Goal: Leave review/rating

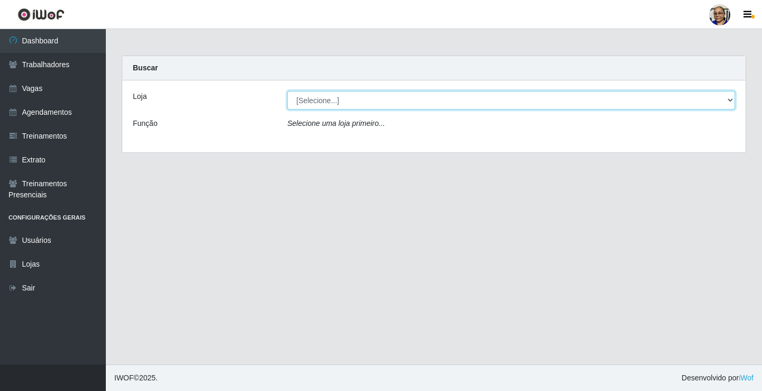
click at [729, 99] on select "[Selecione...] Mercadinho [GEOGRAPHIC_DATA]" at bounding box center [511, 100] width 448 height 19
select select "345"
click at [287, 91] on select "[Selecione...] Mercadinho [GEOGRAPHIC_DATA]" at bounding box center [511, 100] width 448 height 19
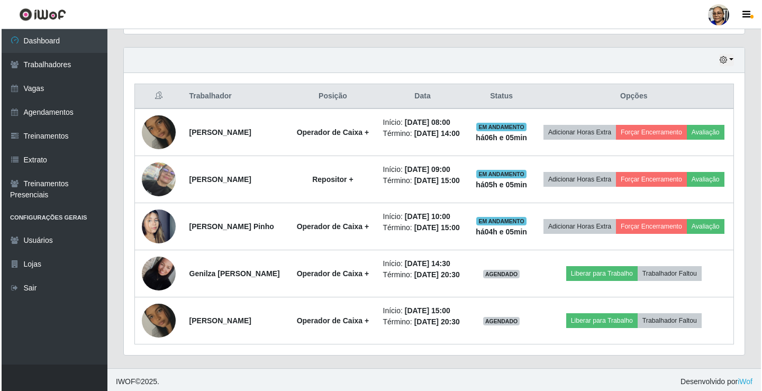
scroll to position [371, 0]
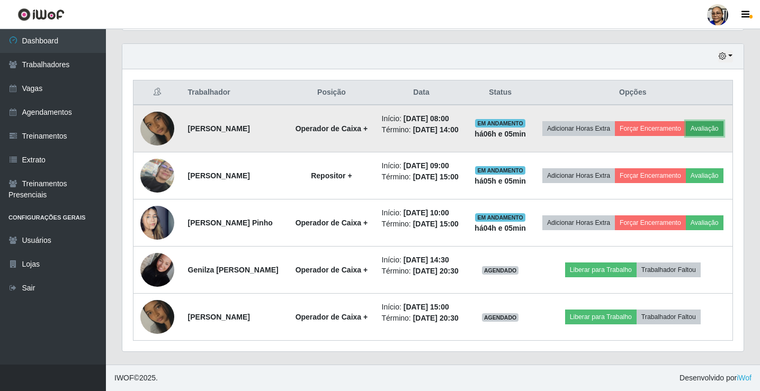
click at [686, 130] on button "Avaliação" at bounding box center [705, 128] width 38 height 15
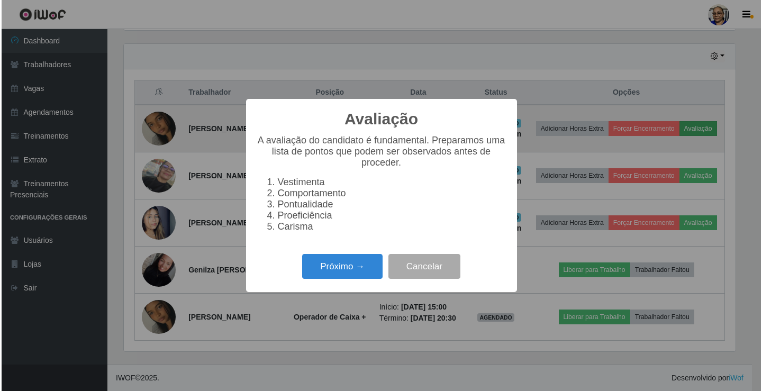
scroll to position [220, 615]
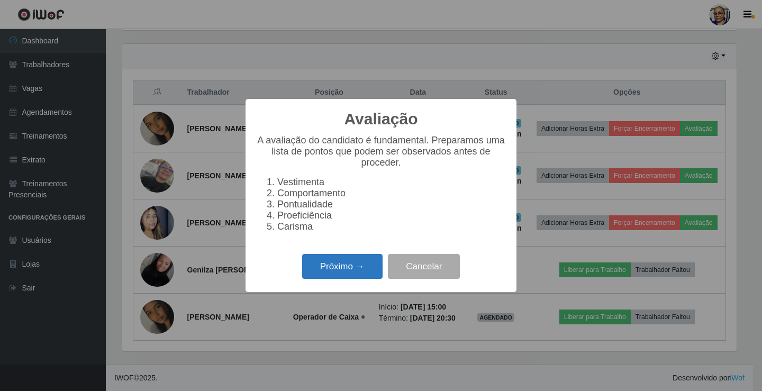
click at [354, 272] on button "Próximo →" at bounding box center [342, 266] width 80 height 25
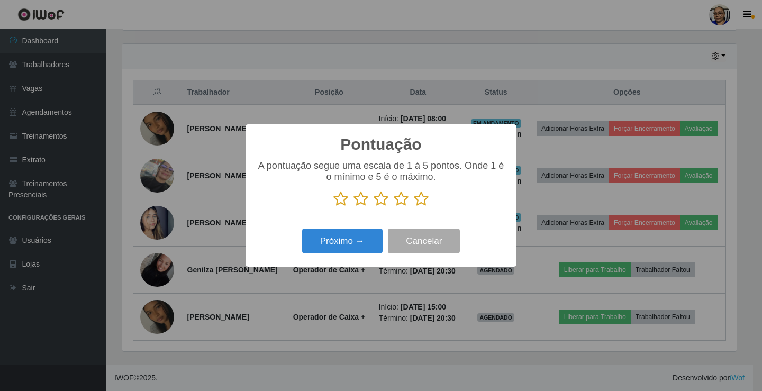
scroll to position [529225, 528830]
click at [365, 246] on button "Próximo →" at bounding box center [342, 241] width 80 height 25
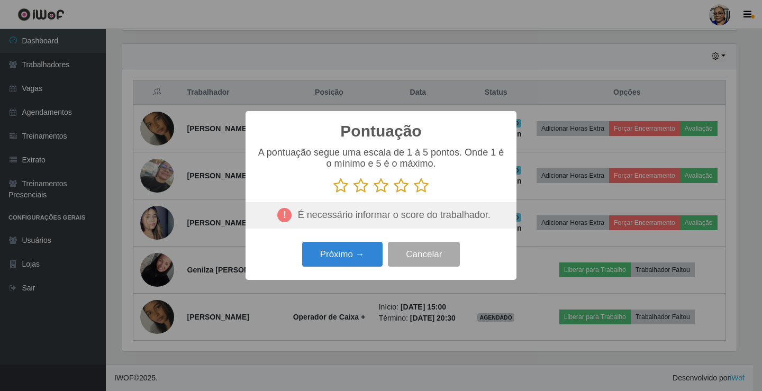
click at [422, 187] on icon at bounding box center [421, 186] width 15 height 16
click at [414, 194] on input "radio" at bounding box center [414, 194] width 0 height 0
click at [354, 251] on button "Próximo →" at bounding box center [342, 254] width 80 height 25
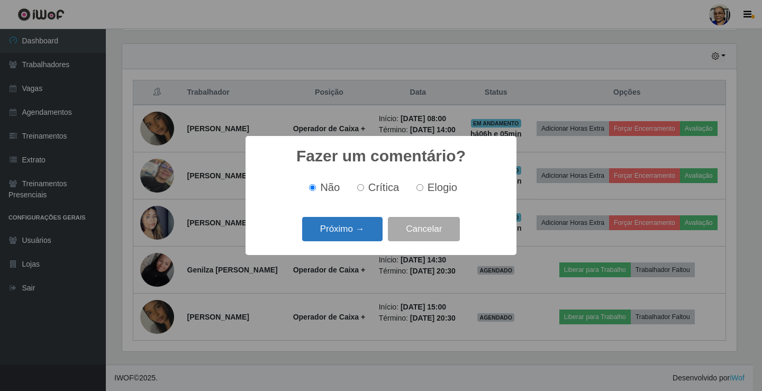
click at [365, 236] on button "Próximo →" at bounding box center [342, 229] width 80 height 25
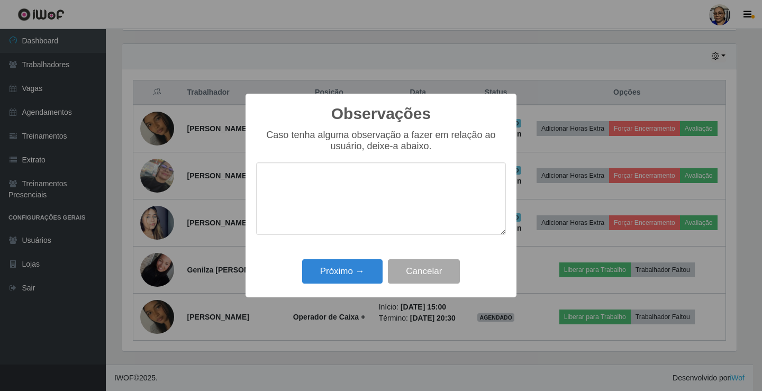
click at [365, 236] on div "Observações × Caso tenha alguma observação a fazer em relação ao usuário, deixe…" at bounding box center [381, 196] width 271 height 204
click at [362, 270] on button "Próximo →" at bounding box center [342, 271] width 80 height 25
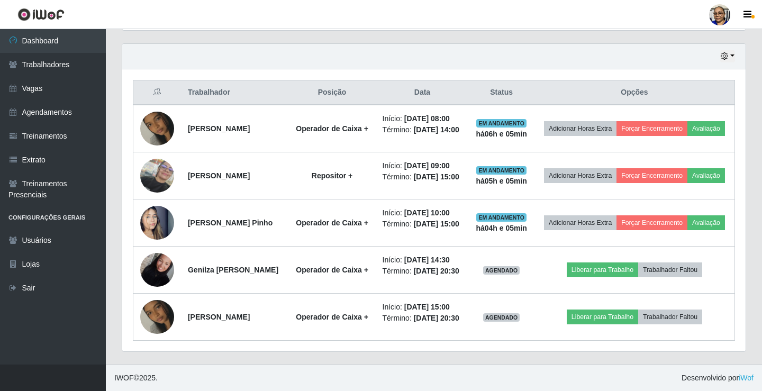
scroll to position [220, 621]
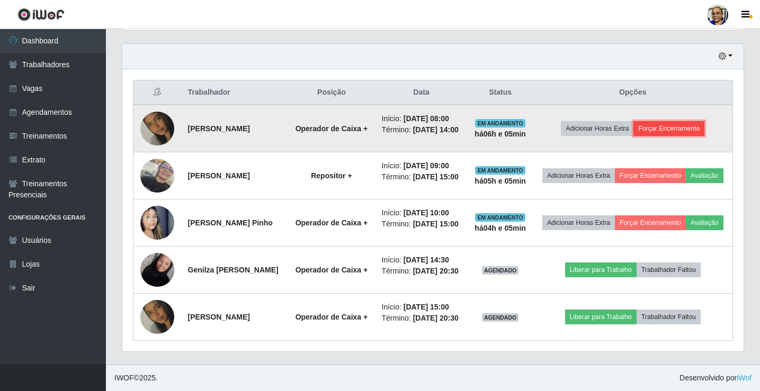
click at [688, 121] on button "Forçar Encerramento" at bounding box center [668, 128] width 71 height 15
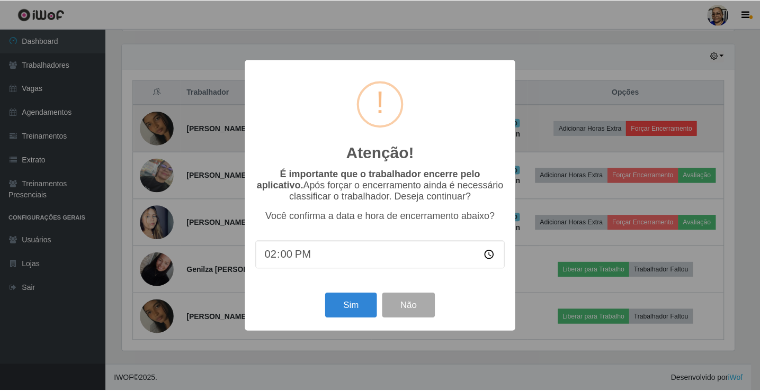
scroll to position [220, 615]
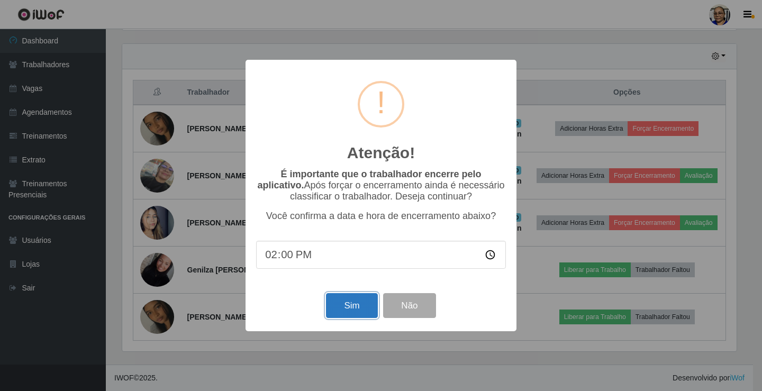
click at [346, 303] on button "Sim" at bounding box center [351, 305] width 51 height 25
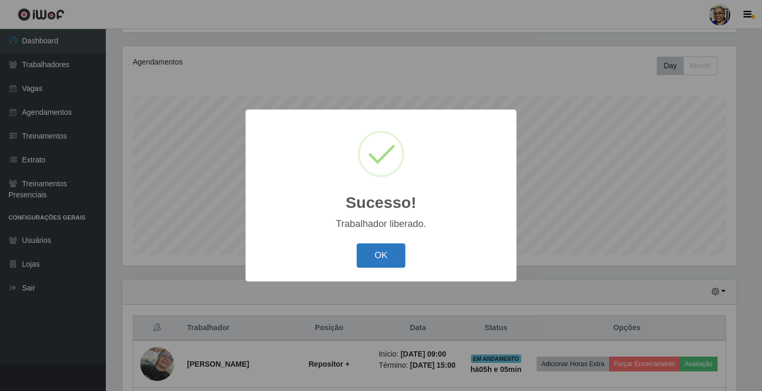
click at [389, 251] on button "OK" at bounding box center [381, 256] width 49 height 25
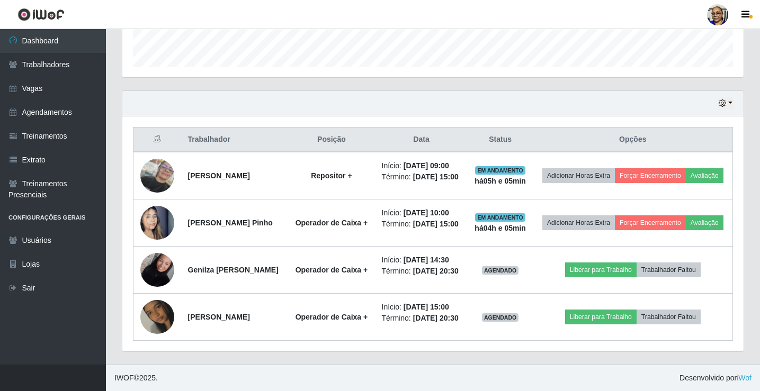
scroll to position [335, 0]
